Goal: Task Accomplishment & Management: Manage account settings

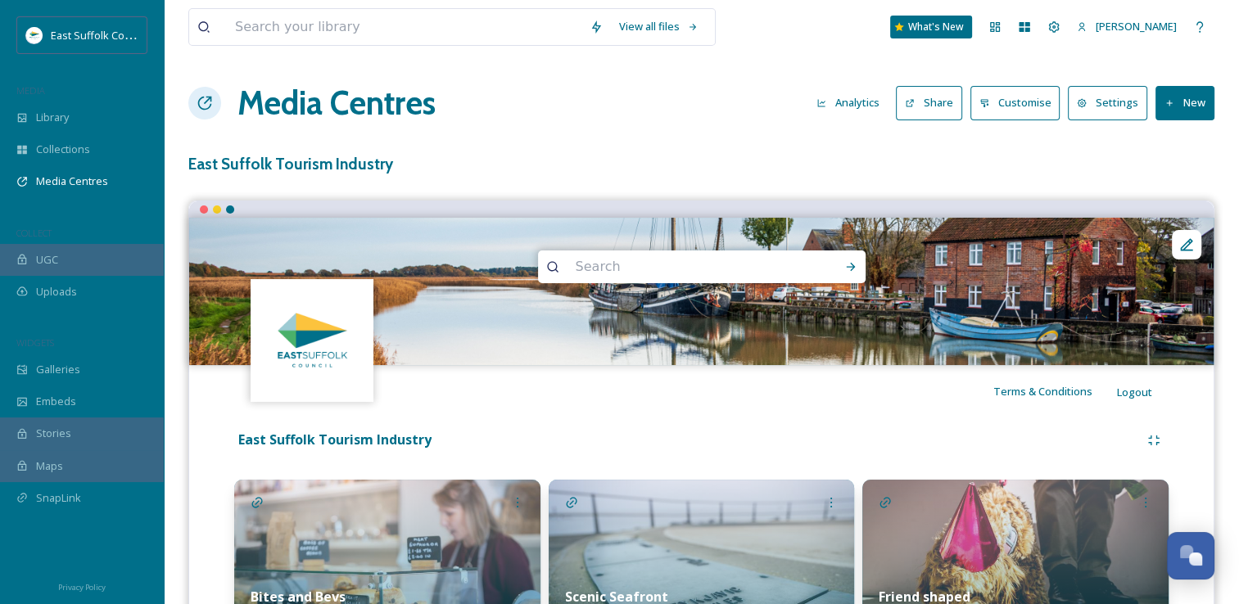
scroll to position [7520, 0]
click at [840, 101] on button "Analytics" at bounding box center [847, 103] width 79 height 32
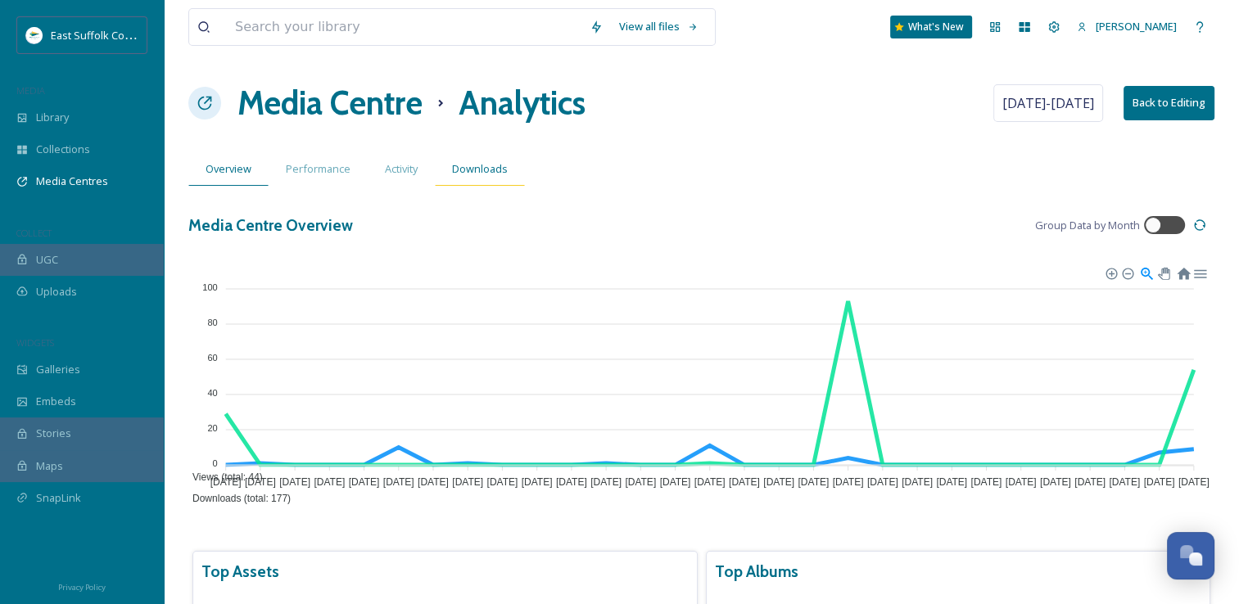
click at [478, 176] on div "Downloads" at bounding box center [480, 169] width 90 height 34
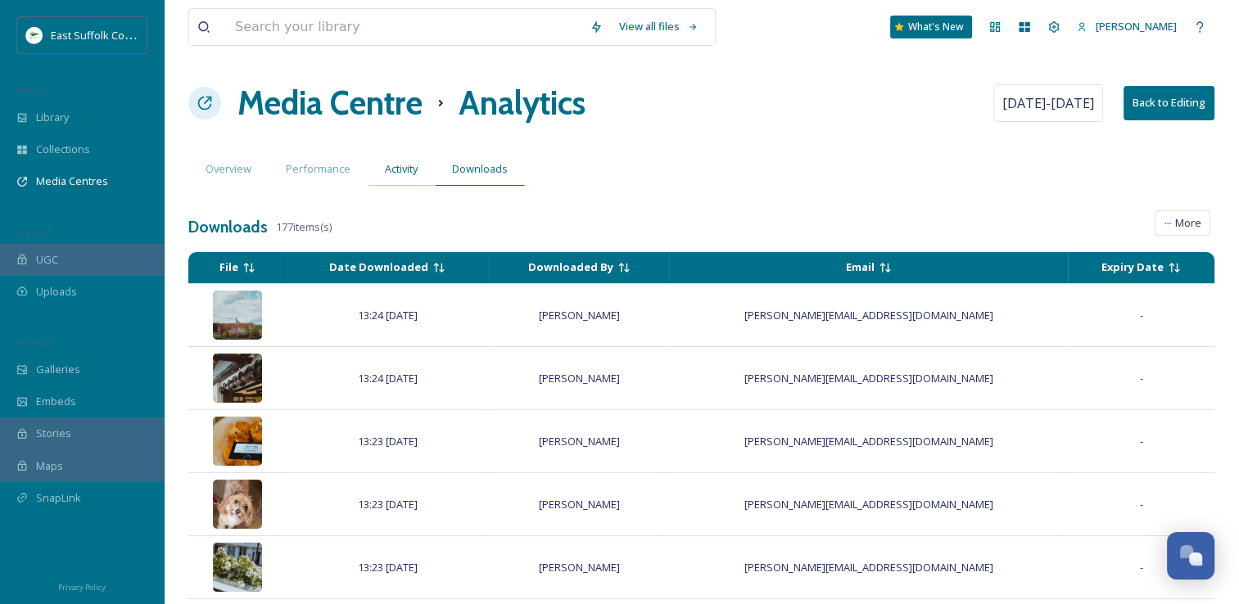
click at [399, 165] on span "Activity" at bounding box center [401, 169] width 33 height 16
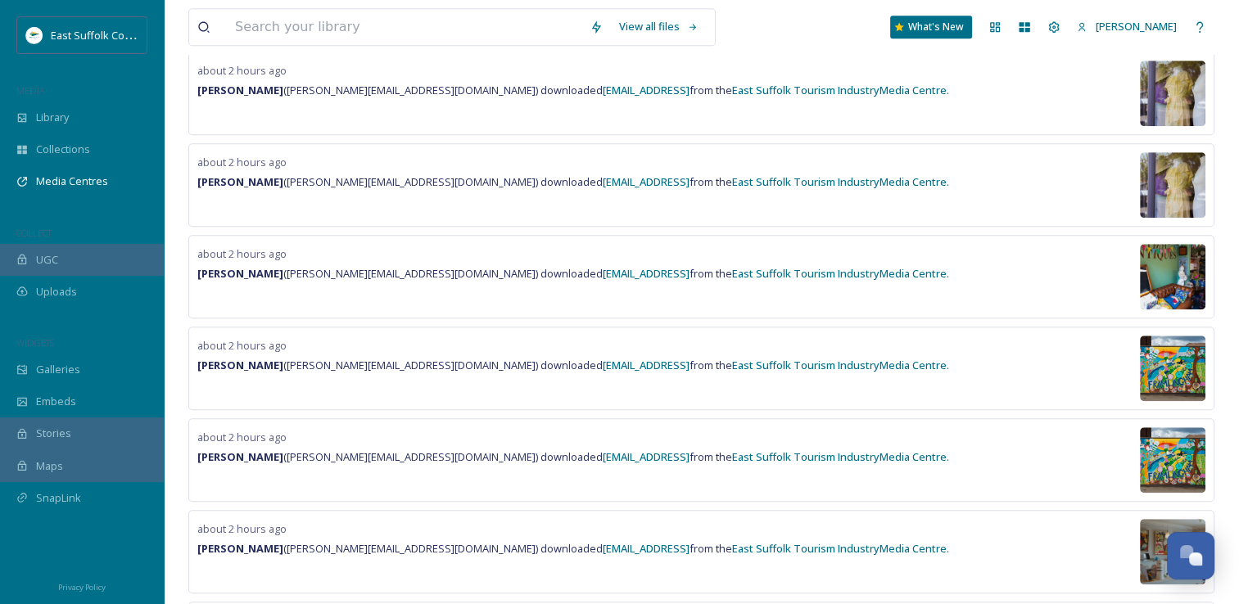
scroll to position [1553, 0]
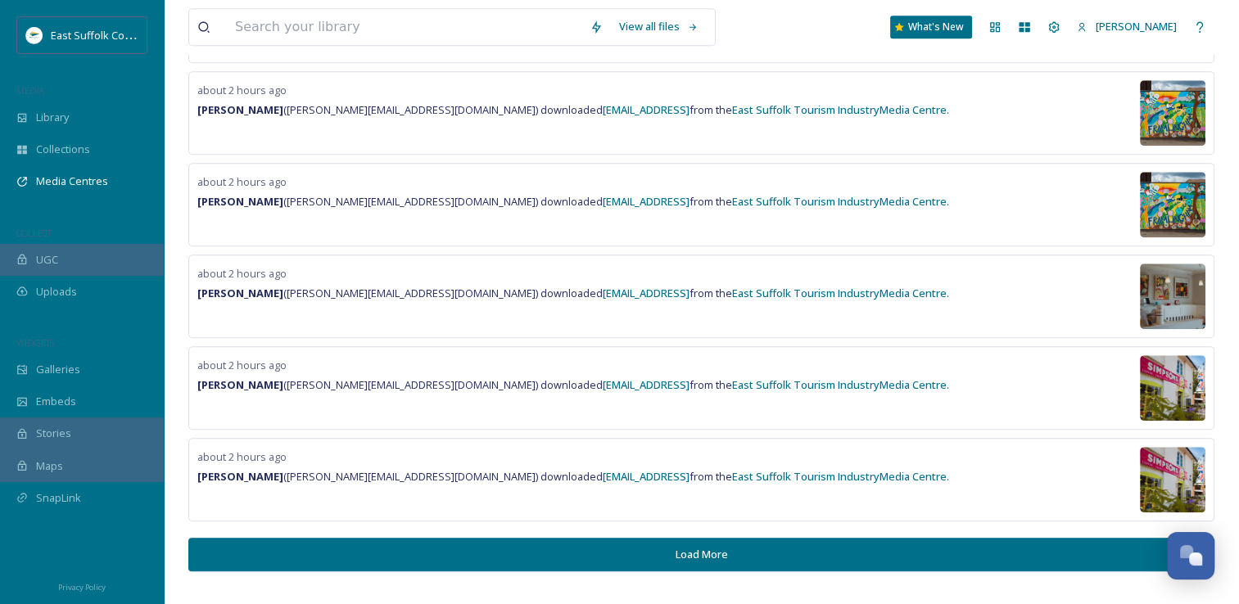
click at [577, 555] on button "Load More" at bounding box center [701, 555] width 1026 height 34
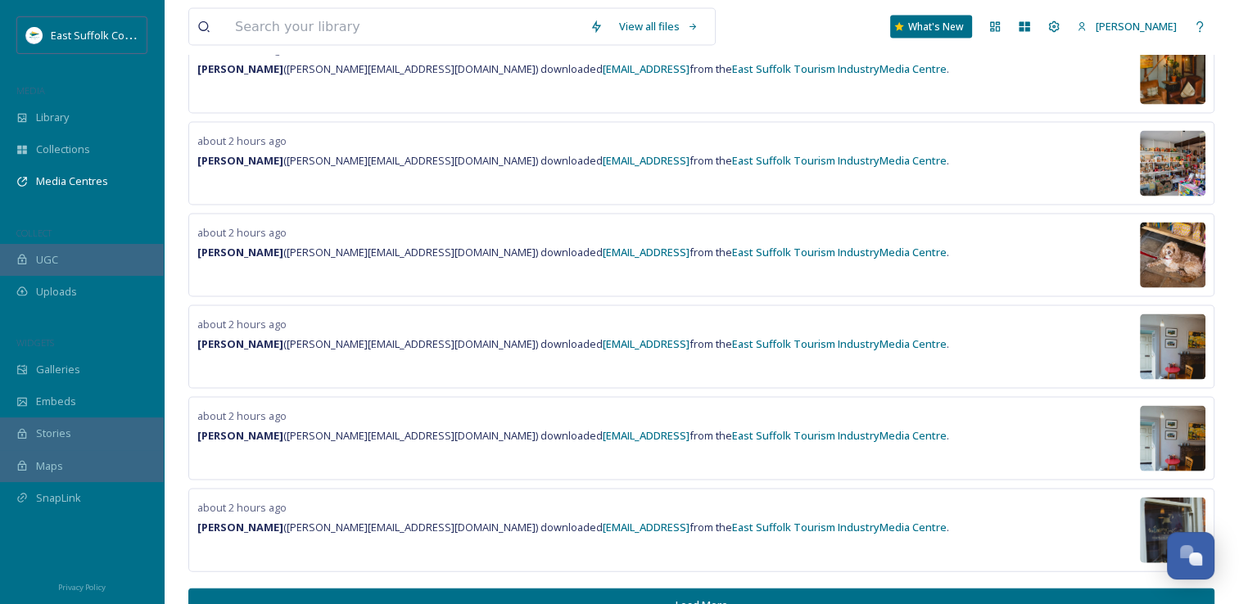
scroll to position [3381, 0]
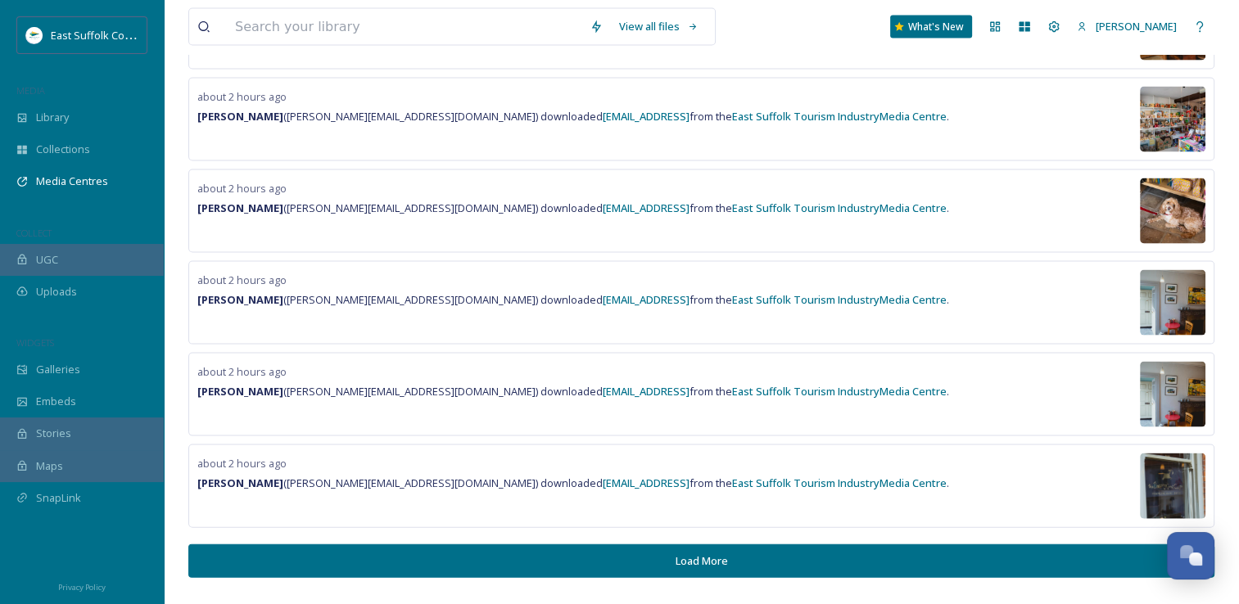
click at [423, 545] on button "Load More" at bounding box center [701, 562] width 1026 height 34
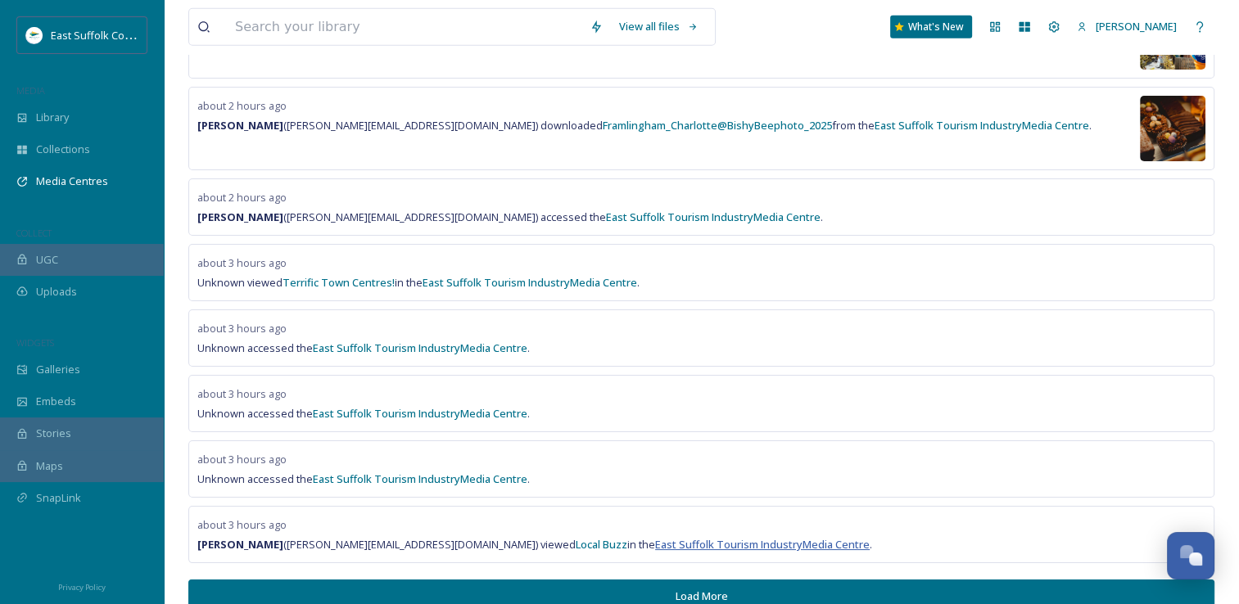
scroll to position [5052, 0]
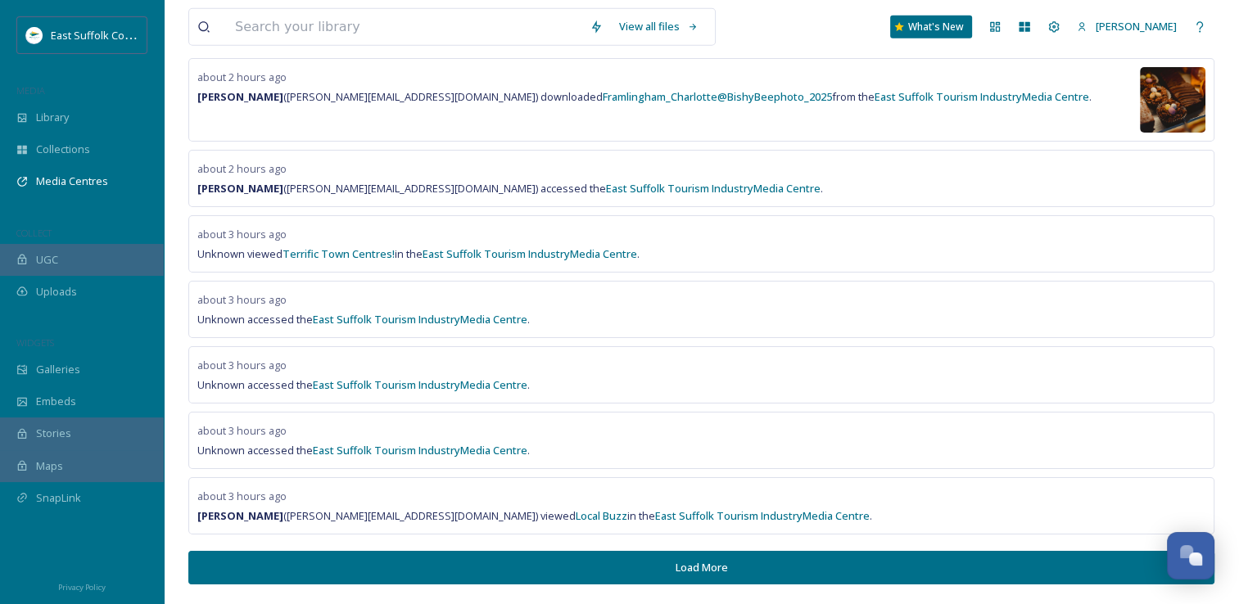
click at [446, 551] on button "Load More" at bounding box center [701, 568] width 1026 height 34
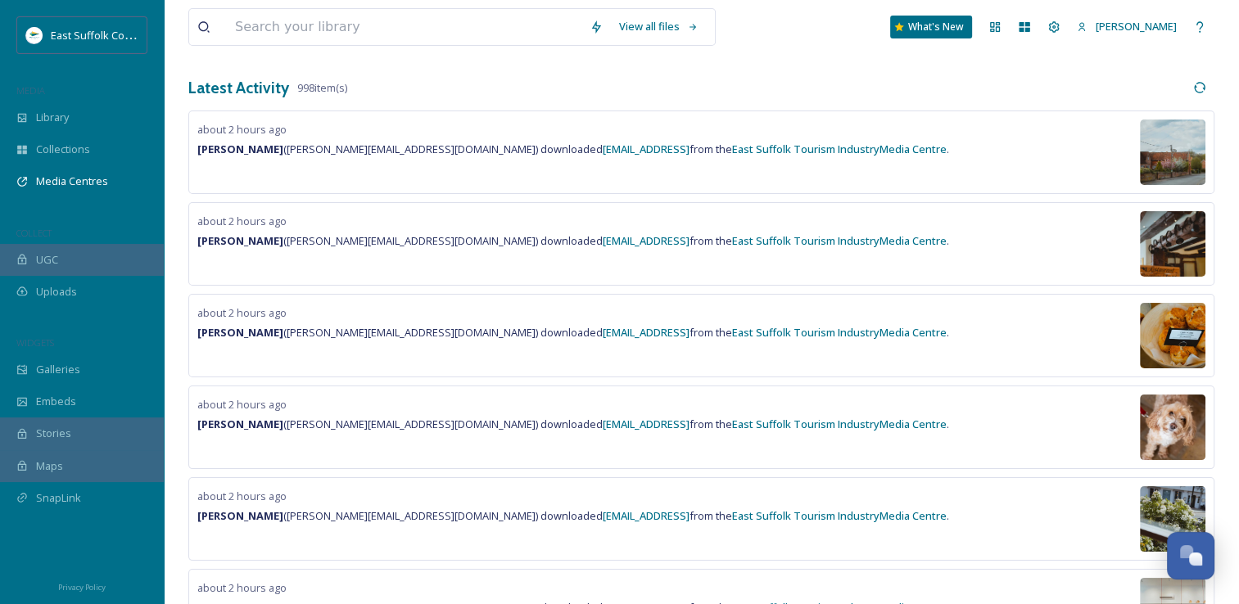
scroll to position [0, 0]
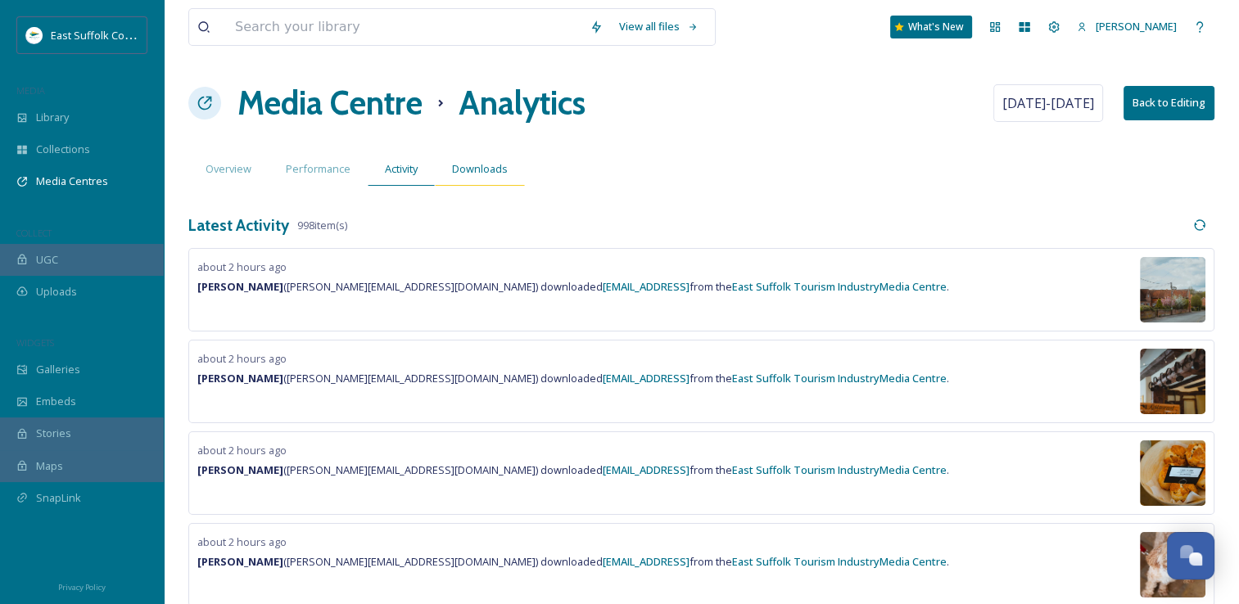
click at [489, 162] on span "Downloads" at bounding box center [480, 169] width 56 height 16
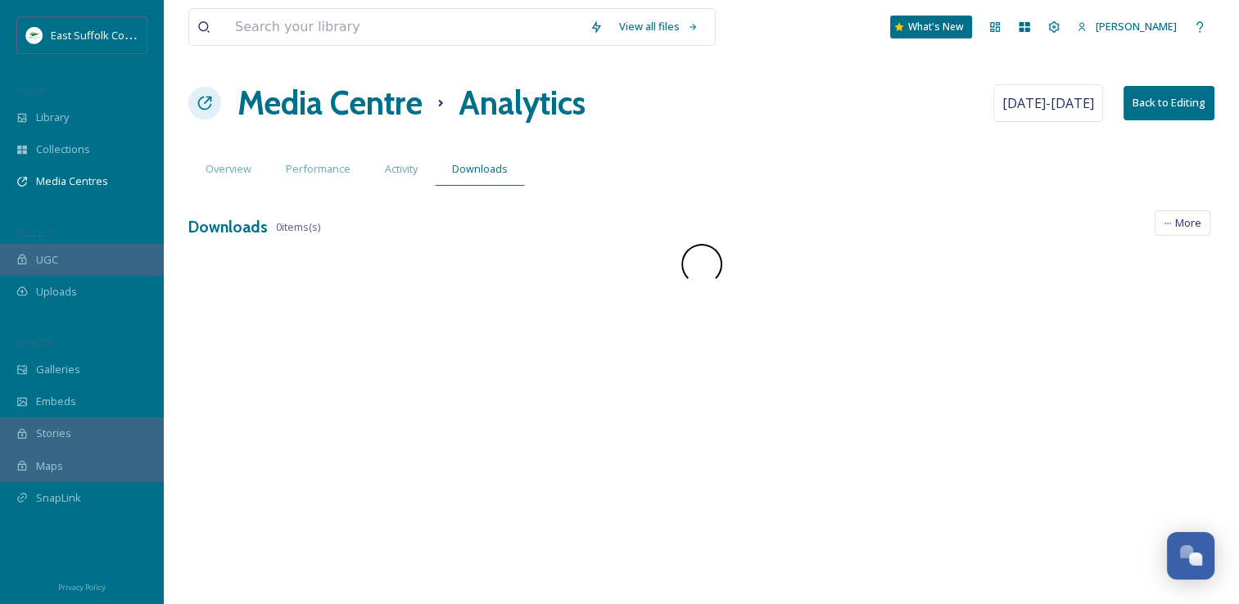
click at [242, 193] on div "View all files What's New [PERSON_NAME] Media Centre Analytics [DATE] - [DATE] …" at bounding box center [701, 302] width 1075 height 604
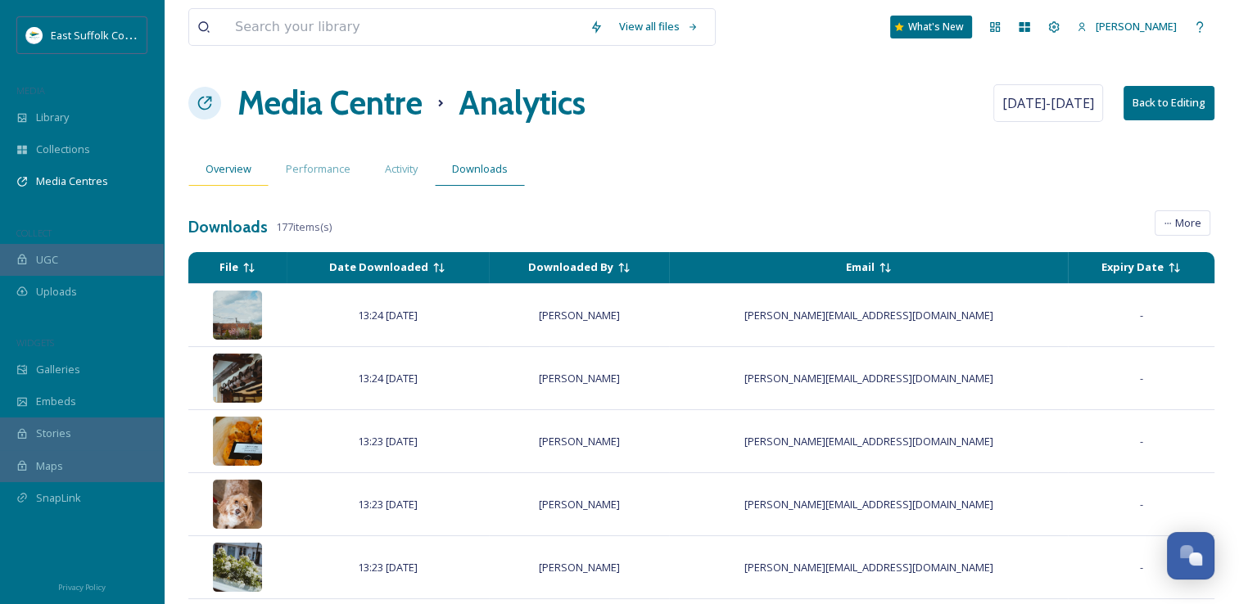
click at [240, 171] on span "Overview" at bounding box center [229, 169] width 46 height 16
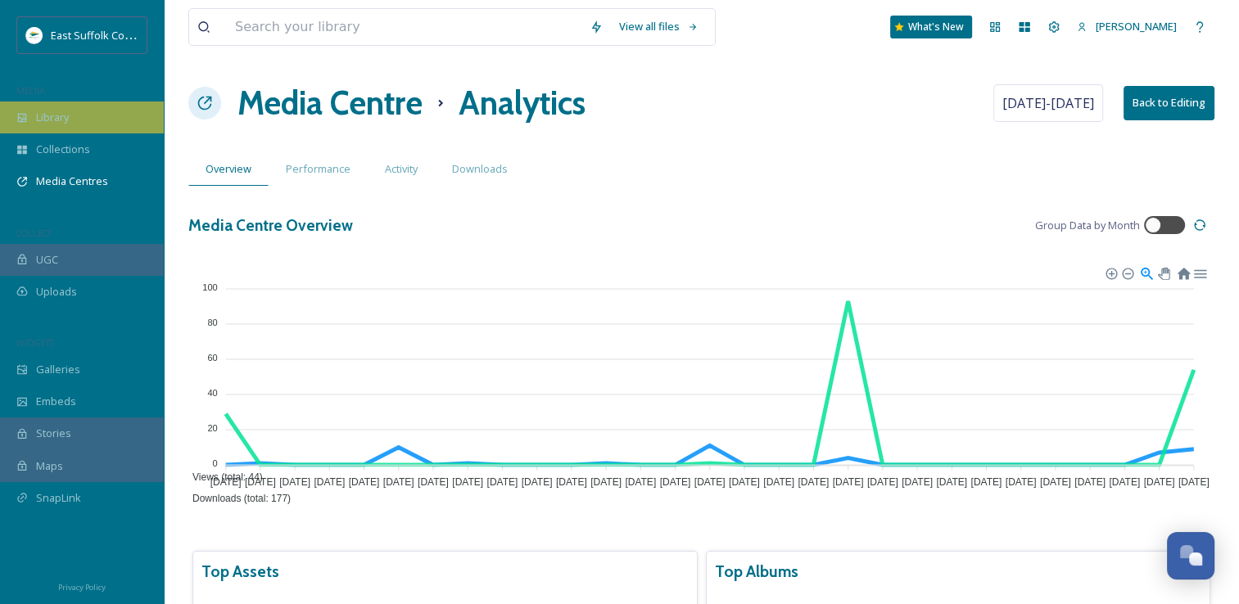
click at [65, 121] on span "Library" at bounding box center [52, 118] width 33 height 16
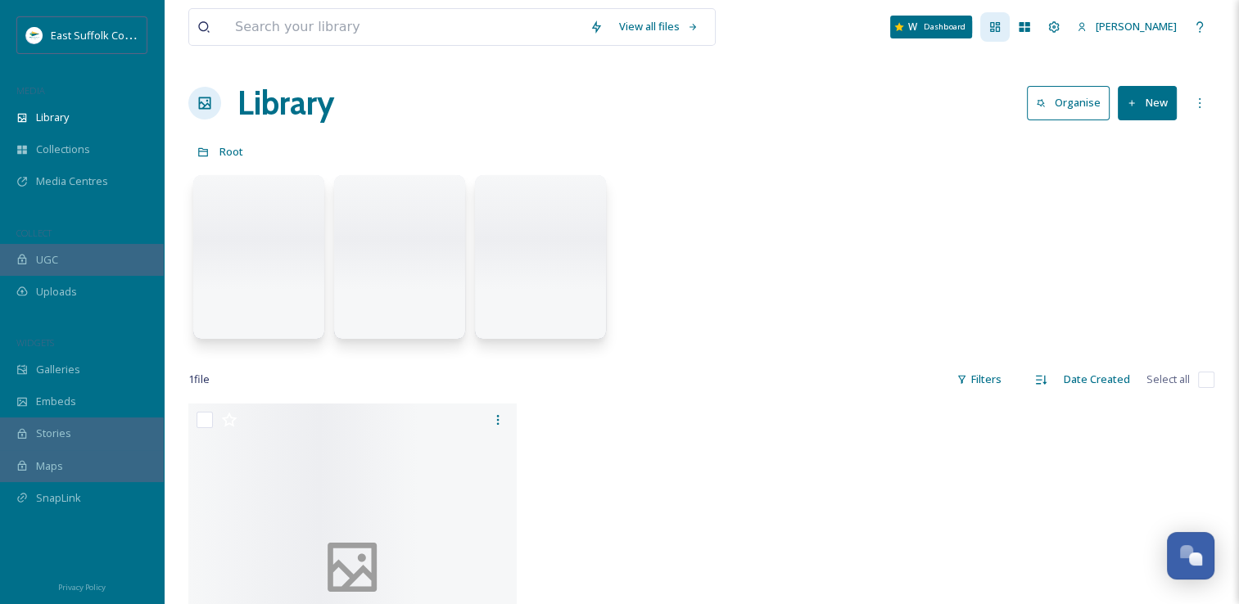
click at [1010, 34] on div "Dashboard" at bounding box center [994, 26] width 29 height 29
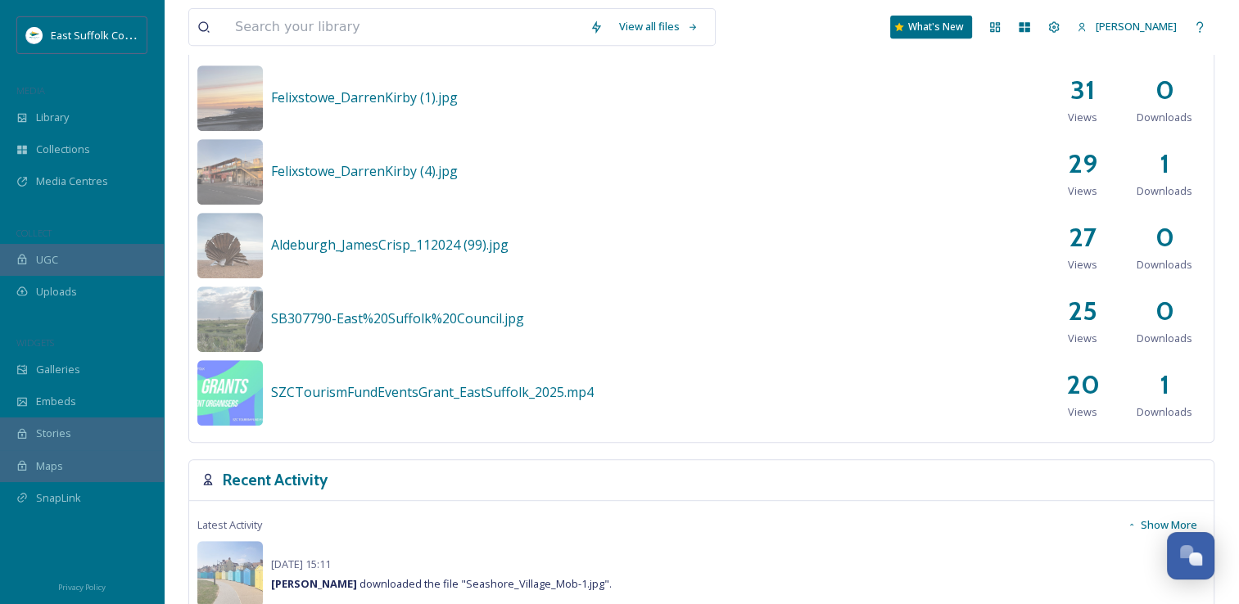
scroll to position [1147, 0]
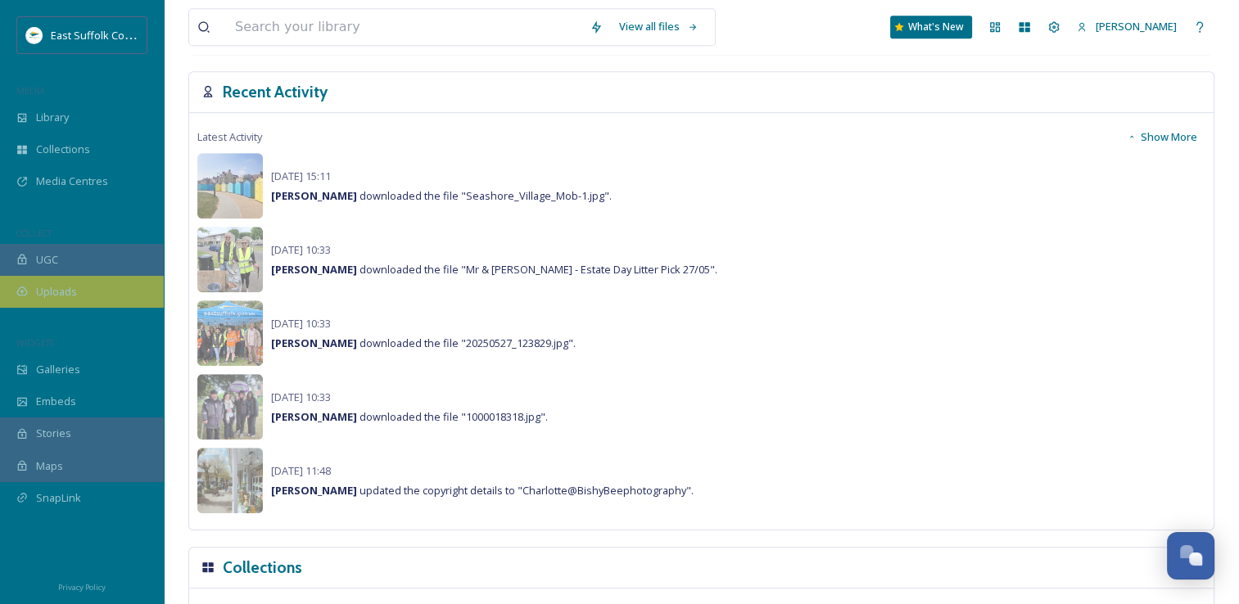
click at [52, 294] on span "Uploads" at bounding box center [56, 292] width 41 height 16
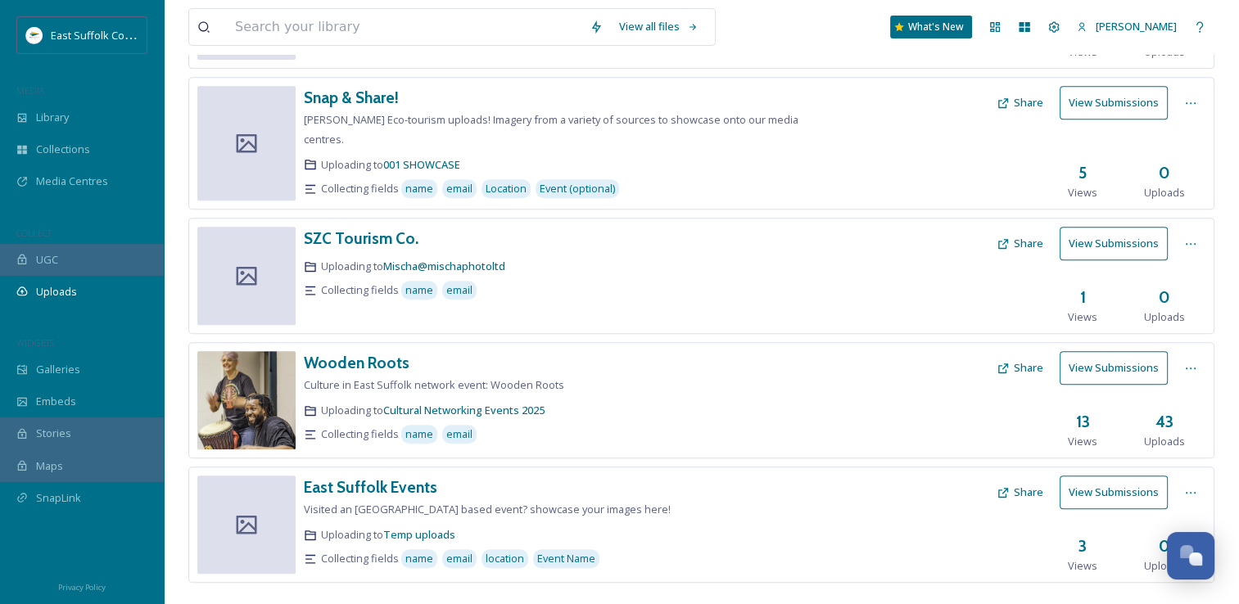
scroll to position [722, 0]
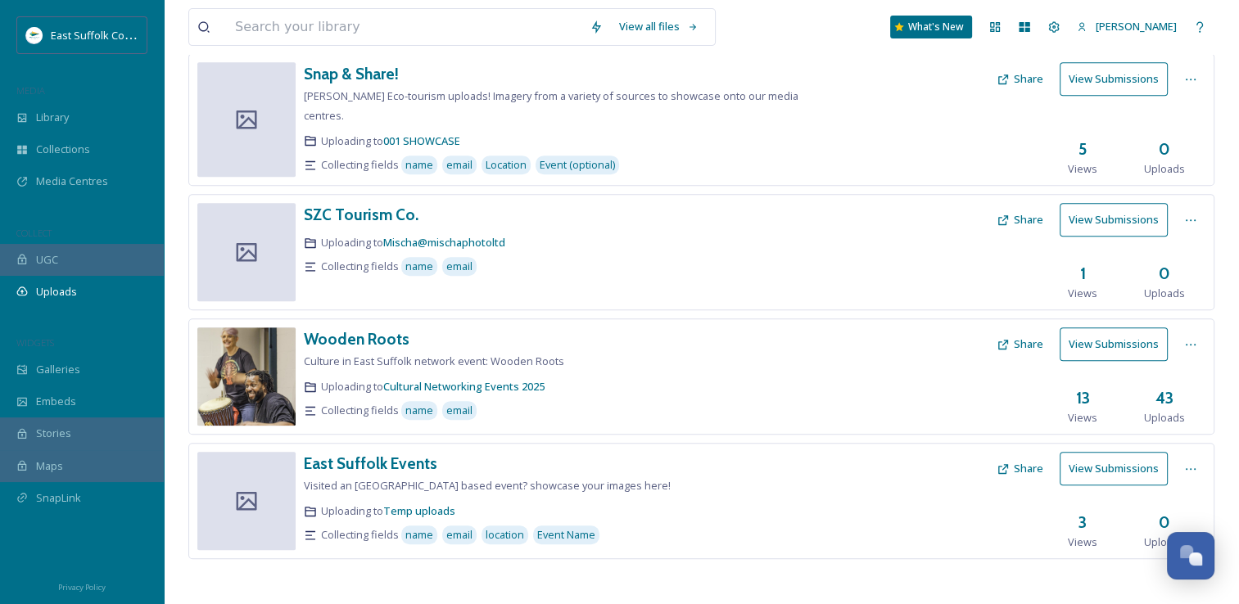
click at [1129, 458] on button "View Submissions" at bounding box center [1114, 469] width 108 height 34
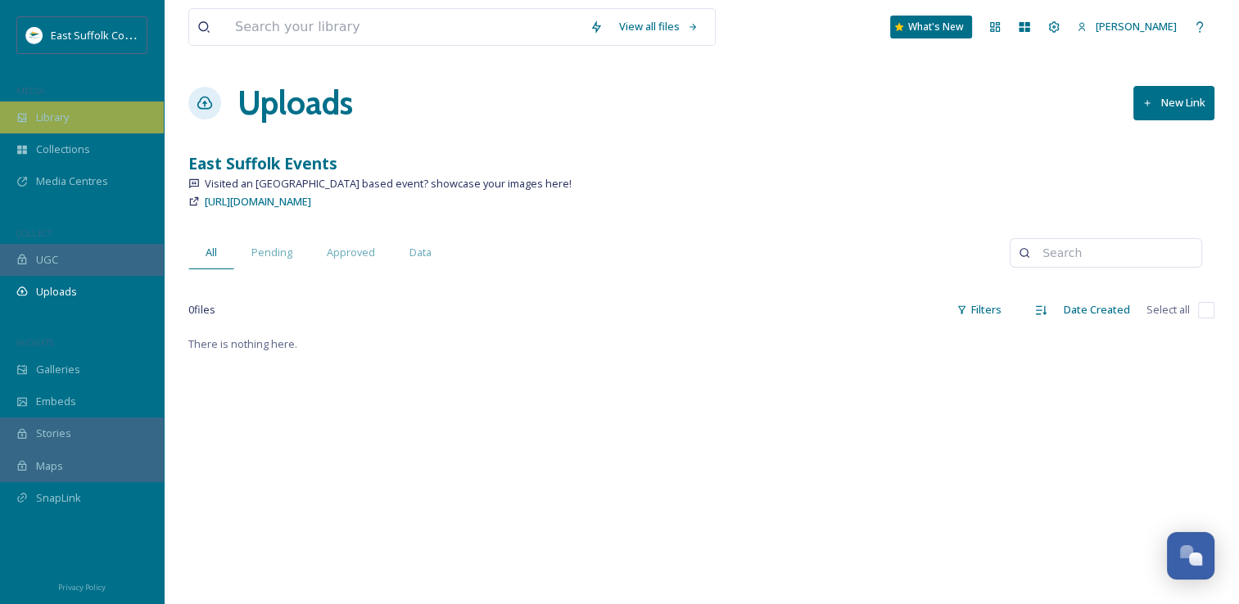
click at [52, 110] on span "Library" at bounding box center [52, 118] width 33 height 16
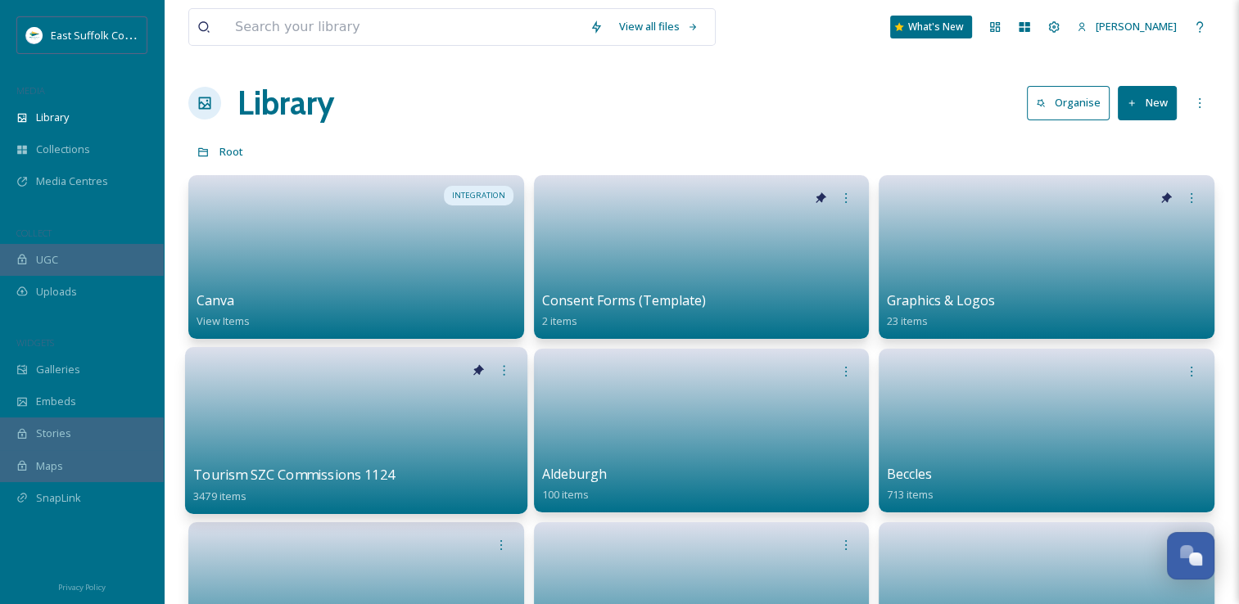
click at [246, 401] on link at bounding box center [355, 425] width 325 height 79
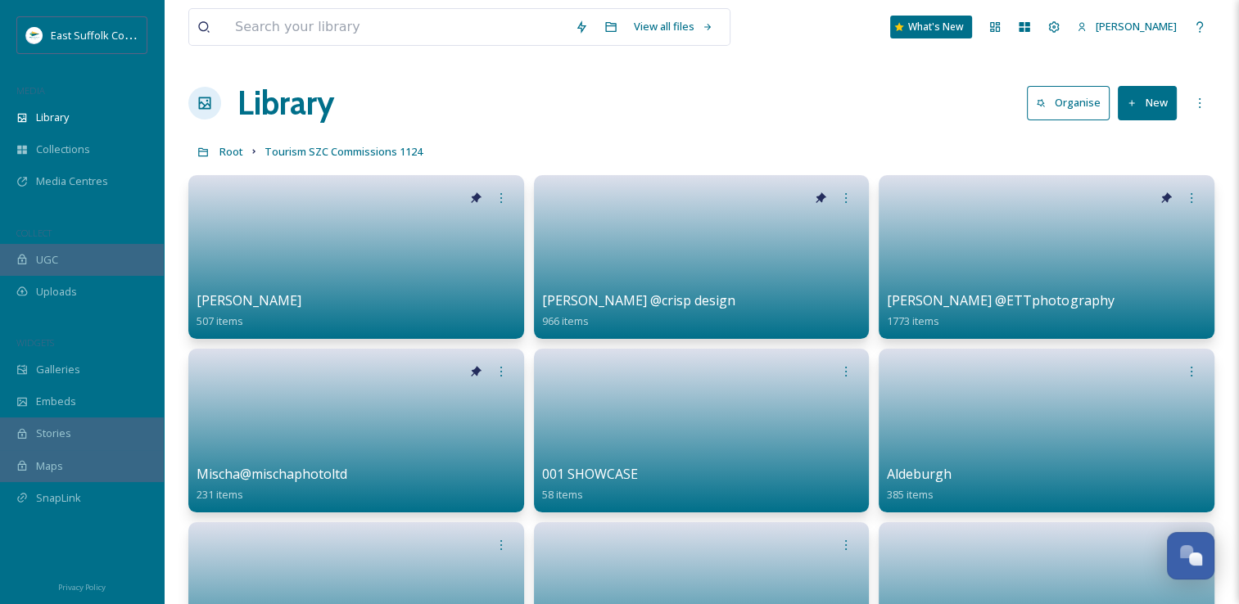
click at [1144, 97] on button "New" at bounding box center [1147, 103] width 59 height 34
click at [1126, 205] on span "Folder" at bounding box center [1128, 205] width 31 height 16
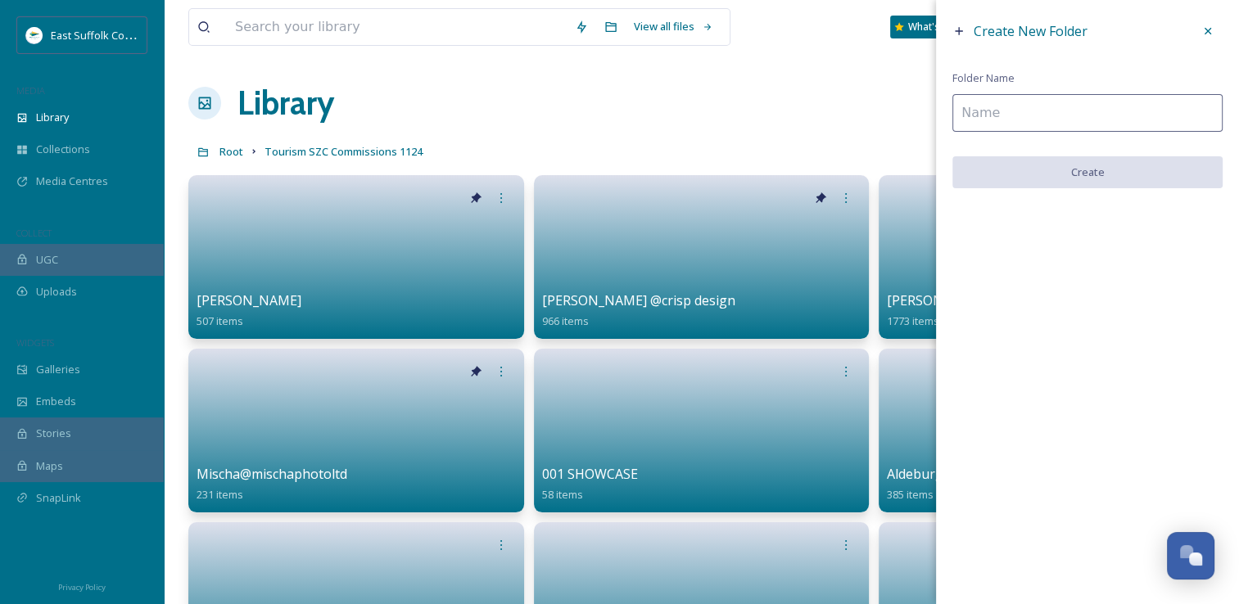
click at [993, 104] on input at bounding box center [1088, 113] width 270 height 38
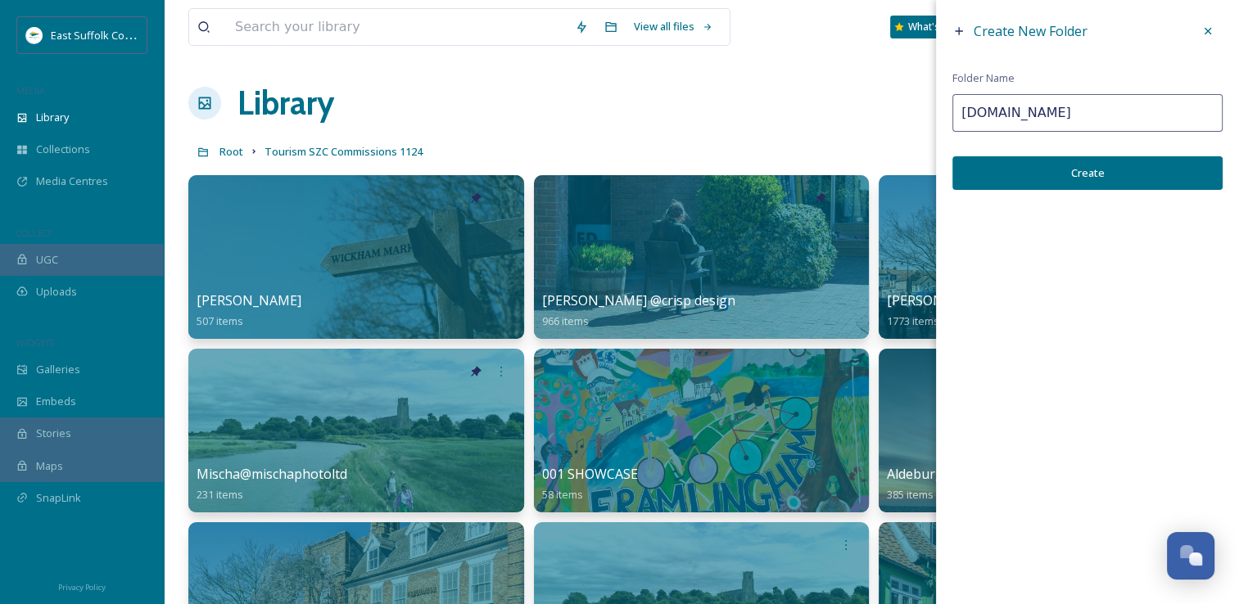
type input "[DOMAIN_NAME]"
click at [1019, 172] on button "Create" at bounding box center [1088, 173] width 270 height 34
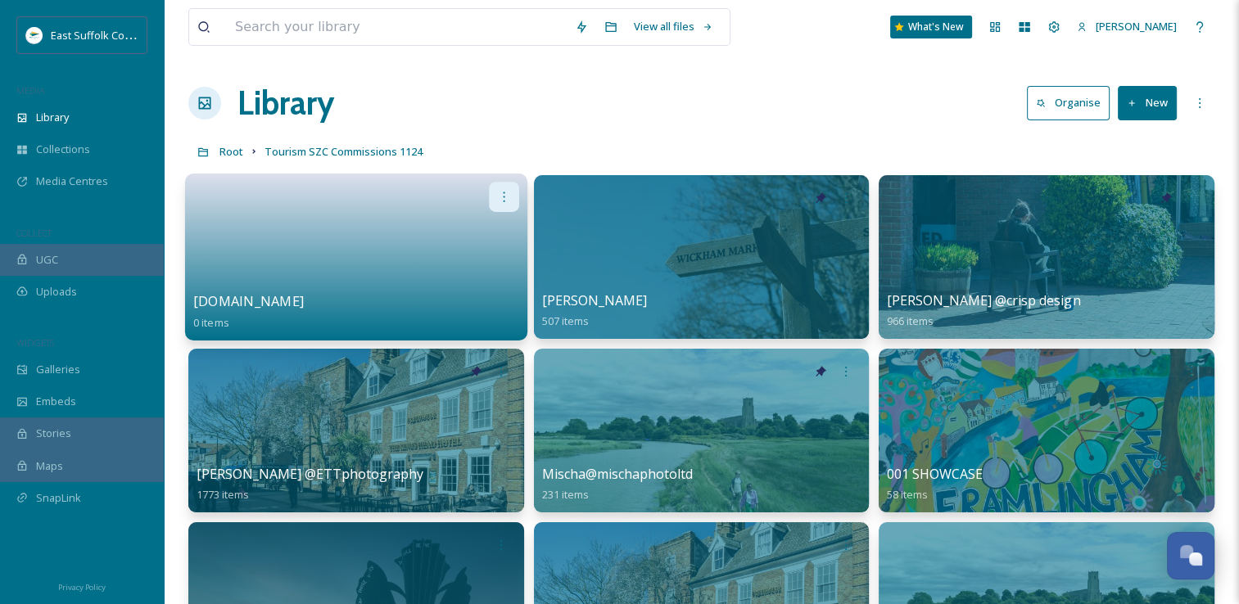
click at [514, 209] on div at bounding box center [504, 197] width 30 height 30
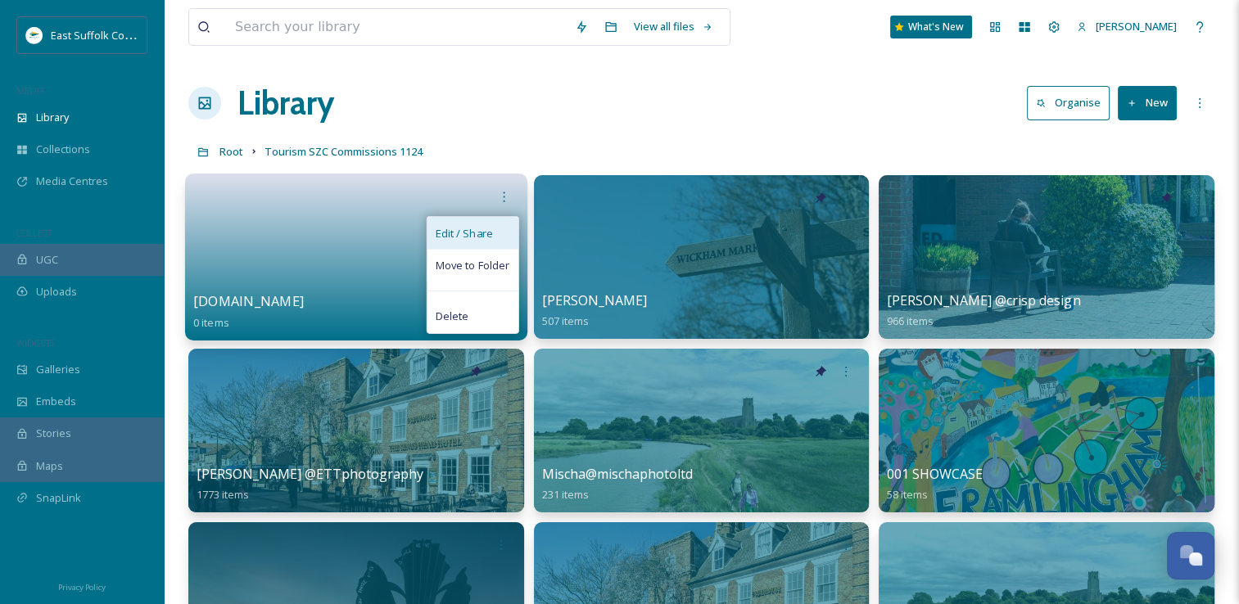
click at [481, 237] on span "Edit / Share" at bounding box center [464, 233] width 57 height 16
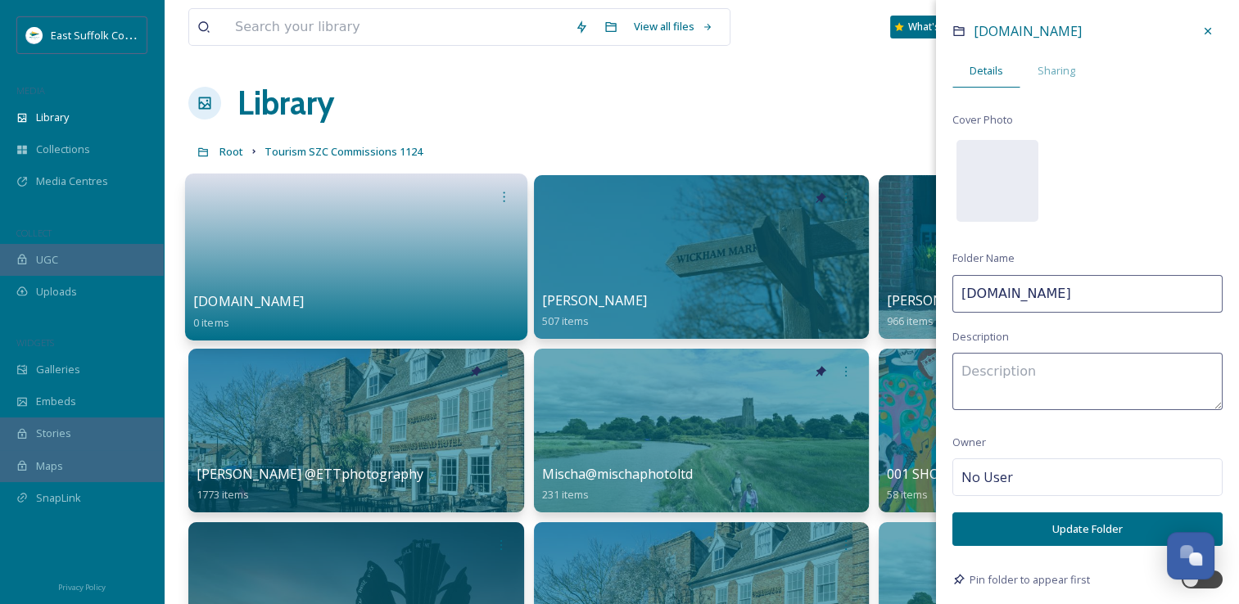
click at [1178, 588] on div "[DOMAIN_NAME] Details Sharing Cover Photo Folder Name [DOMAIN_NAME] Description…" at bounding box center [1087, 320] width 303 height 640
click at [1183, 583] on div at bounding box center [1191, 580] width 16 height 16
checkbox input "true"
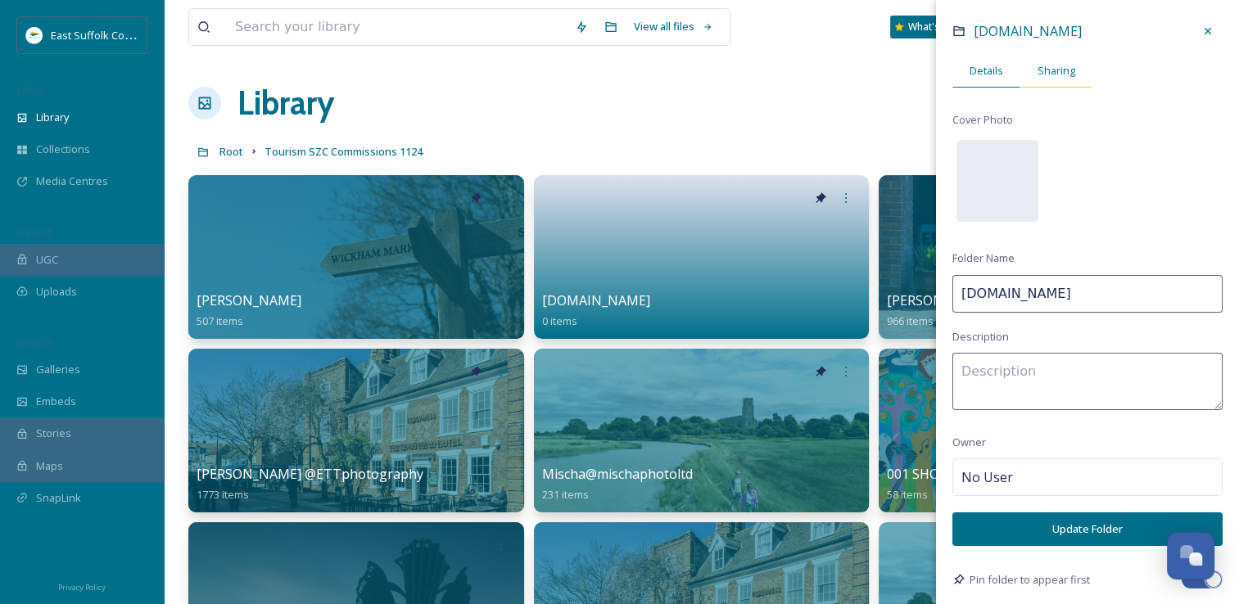
click at [1049, 75] on span "Sharing" at bounding box center [1057, 71] width 38 height 16
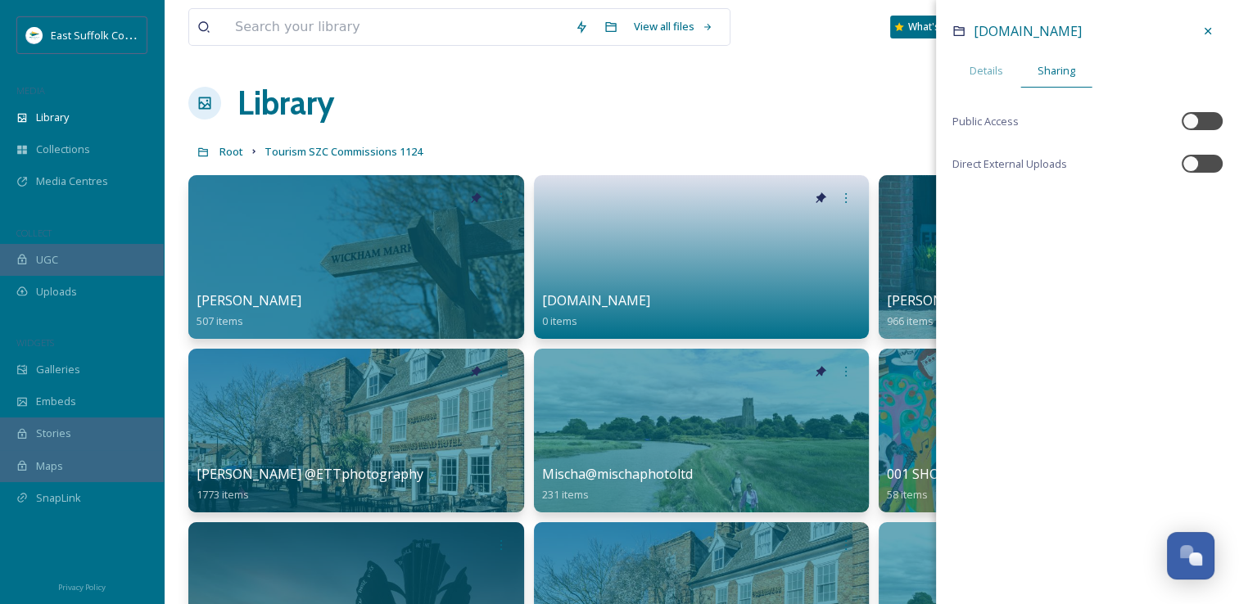
click at [1208, 174] on div "[DOMAIN_NAME] Details Sharing Public Access Direct External Uploads" at bounding box center [1087, 107] width 303 height 214
click at [1206, 166] on div at bounding box center [1210, 164] width 8 height 8
checkbox input "true"
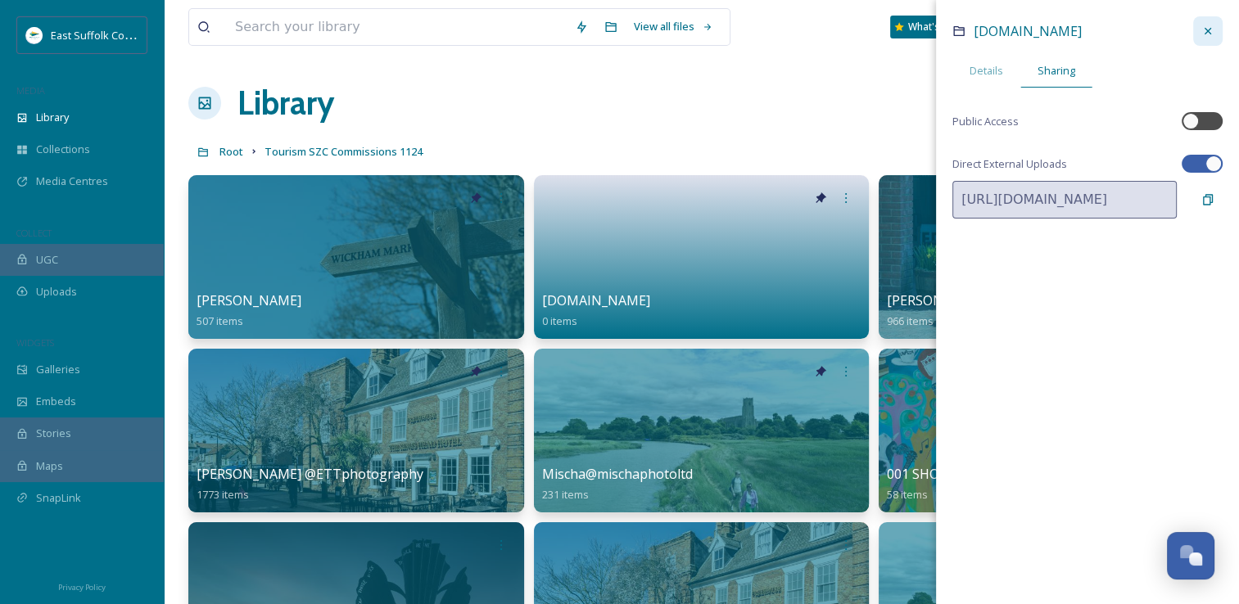
click at [1212, 29] on icon at bounding box center [1208, 31] width 13 height 13
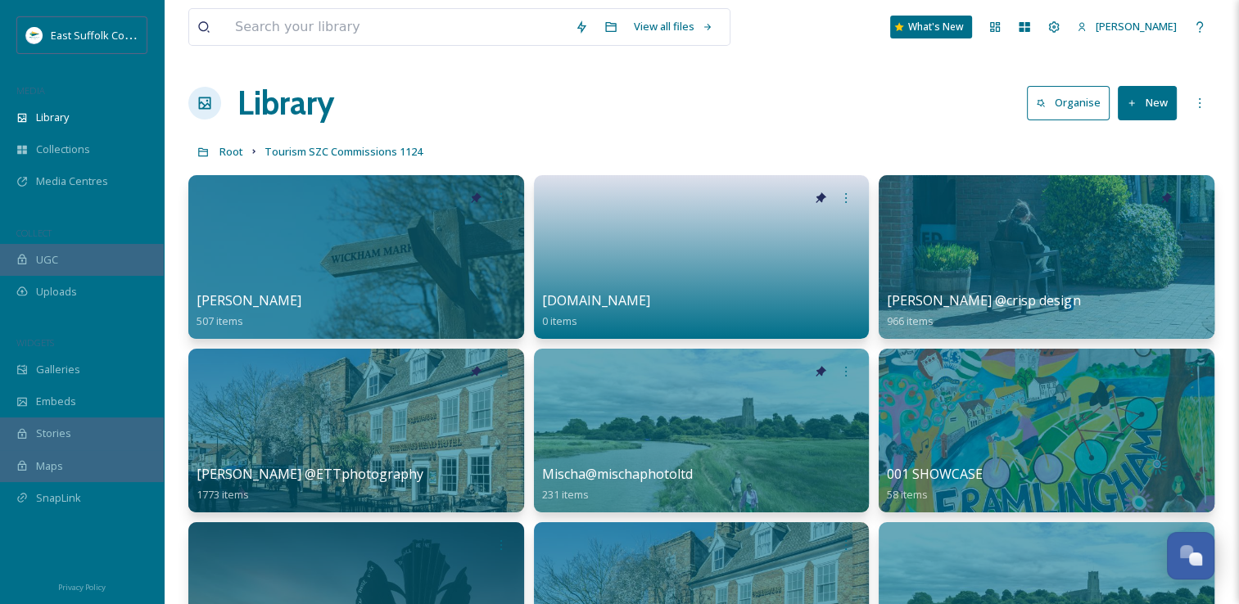
click at [224, 156] on span "Root" at bounding box center [232, 151] width 24 height 15
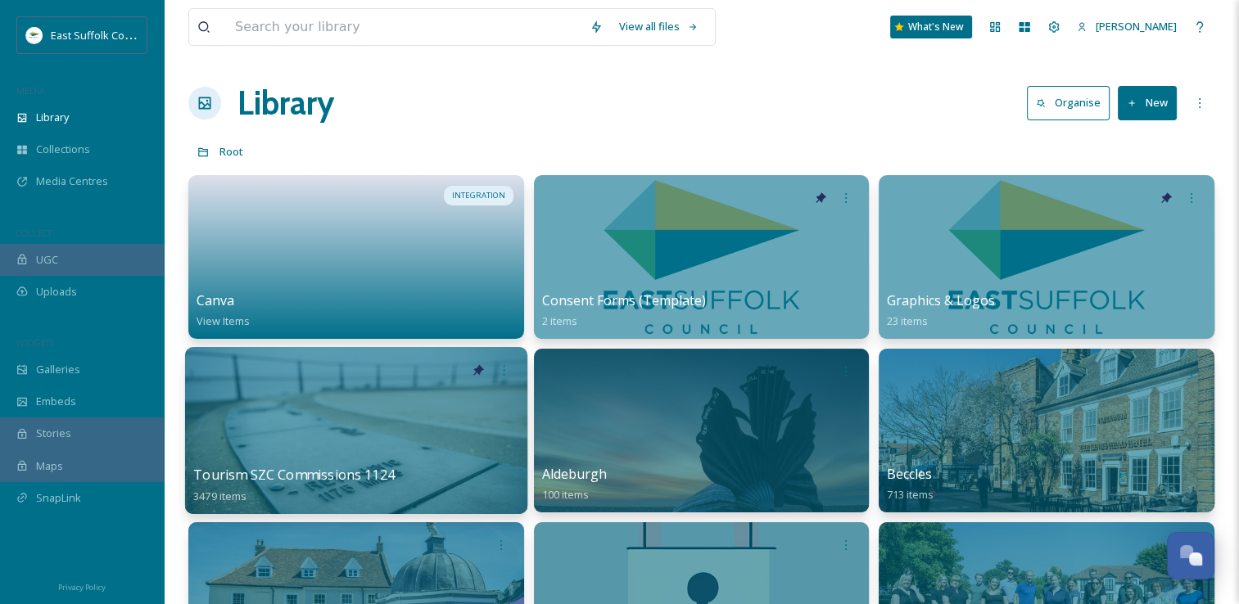
click at [251, 437] on div at bounding box center [356, 430] width 342 height 167
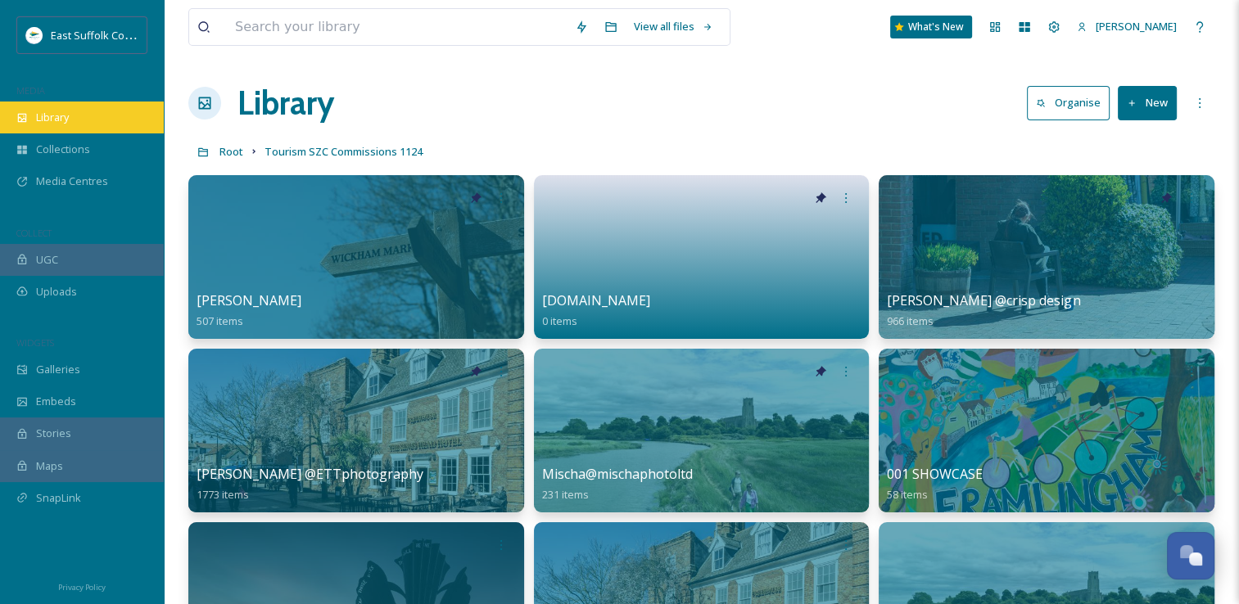
click at [97, 119] on div "Library" at bounding box center [82, 118] width 164 height 32
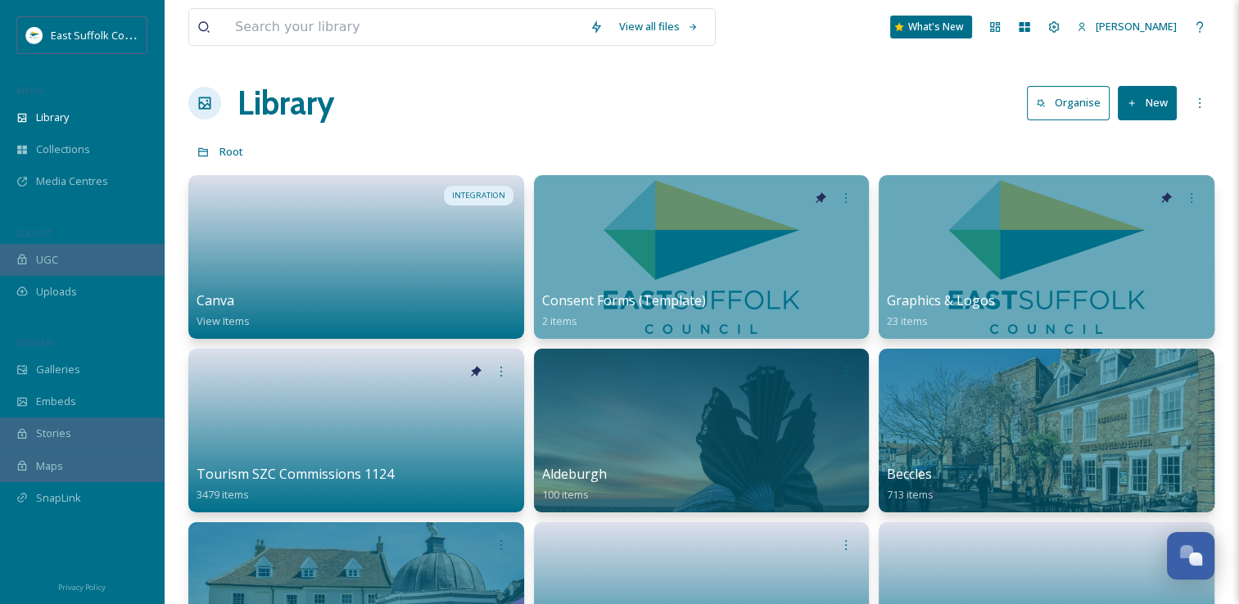
click at [591, 138] on div "Root" at bounding box center [701, 151] width 1026 height 31
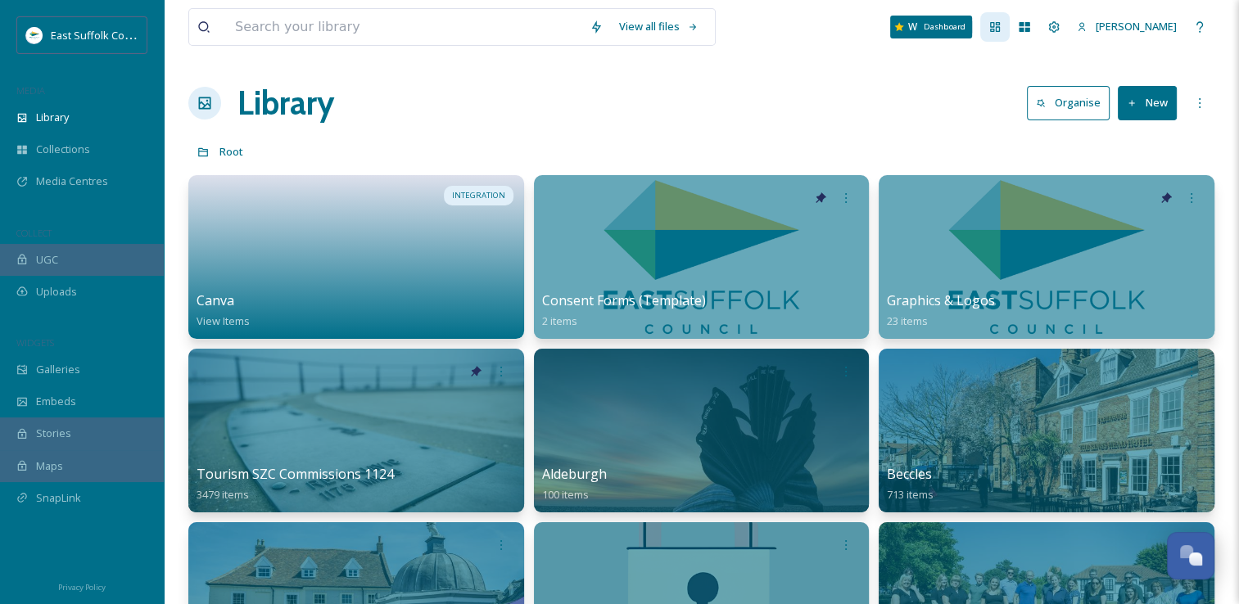
click at [1010, 35] on div "Dashboard" at bounding box center [994, 26] width 29 height 29
